Goal: Find specific page/section: Find specific page/section

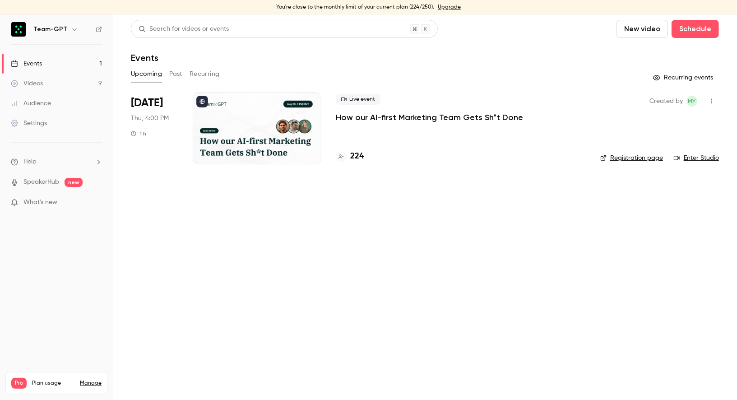
click at [358, 159] on h4 "224" at bounding box center [357, 156] width 14 height 12
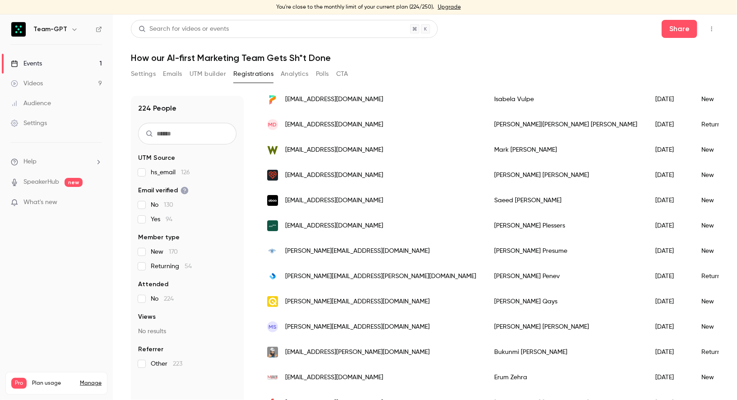
scroll to position [161, 0]
